Goal: Information Seeking & Learning: Learn about a topic

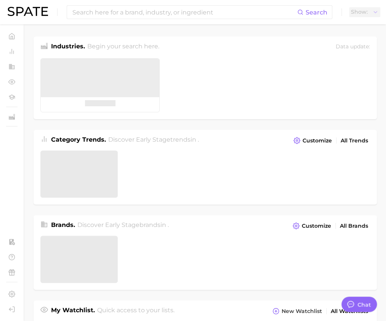
type textarea "x"
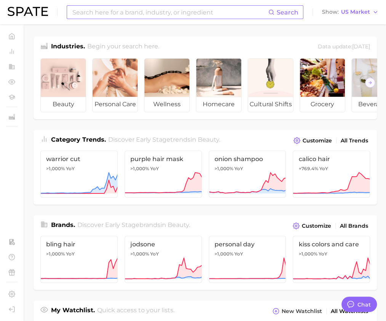
click at [134, 11] on input at bounding box center [170, 12] width 197 height 13
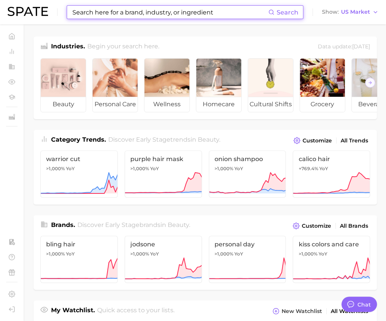
type input "d"
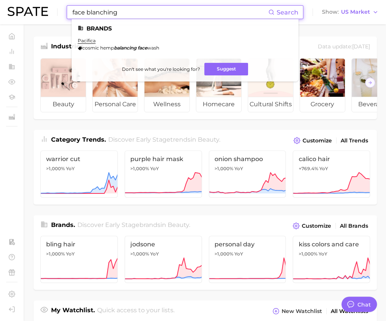
drag, startPoint x: 136, startPoint y: 15, endPoint x: 37, endPoint y: 7, distance: 99.7
click at [37, 7] on div "face blanching Search Brands pacifica cosmic hemp balancing face wash Don't see…" at bounding box center [193, 12] width 371 height 24
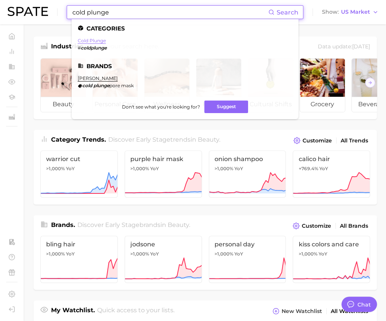
type input "cold plunge"
click at [96, 39] on link "cold plunge" at bounding box center [92, 41] width 28 height 6
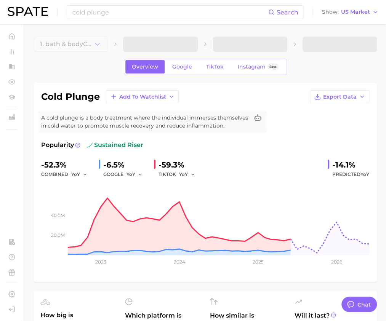
type textarea "x"
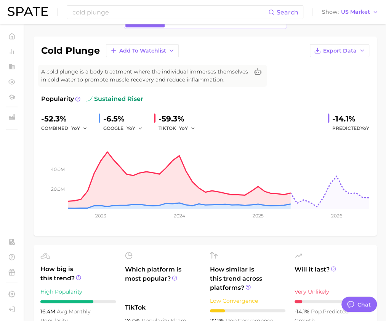
scroll to position [38, 0]
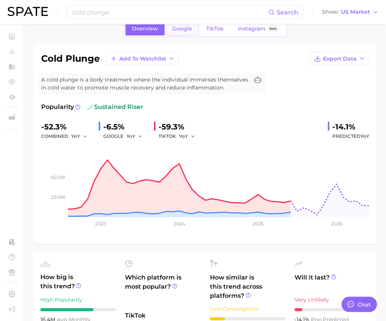
click at [182, 30] on span "Google" at bounding box center [182, 29] width 20 height 6
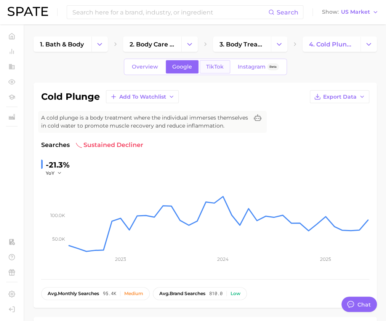
click at [207, 65] on span "TikTok" at bounding box center [215, 67] width 18 height 6
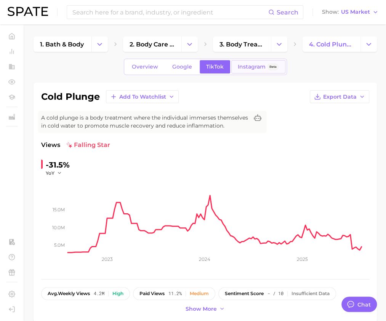
click at [242, 66] on span "Instagram" at bounding box center [252, 67] width 28 height 6
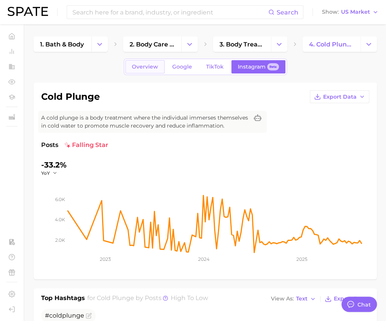
click at [148, 67] on span "Overview" at bounding box center [145, 67] width 26 height 6
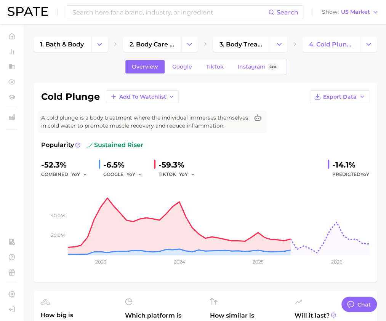
click at [98, 147] on span "sustained riser" at bounding box center [115, 145] width 57 height 9
click at [78, 146] on icon at bounding box center [77, 145] width 5 height 5
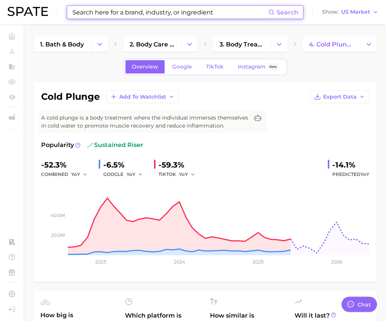
click at [151, 11] on input at bounding box center [170, 12] width 197 height 13
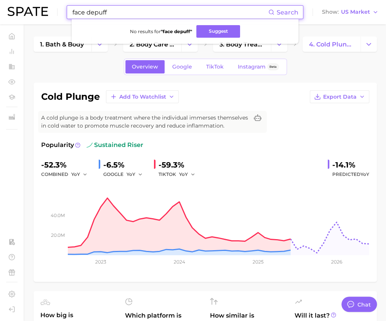
type input "face depuff"
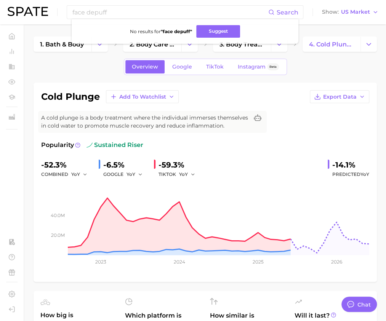
type textarea "x"
